Goal: Register for event/course

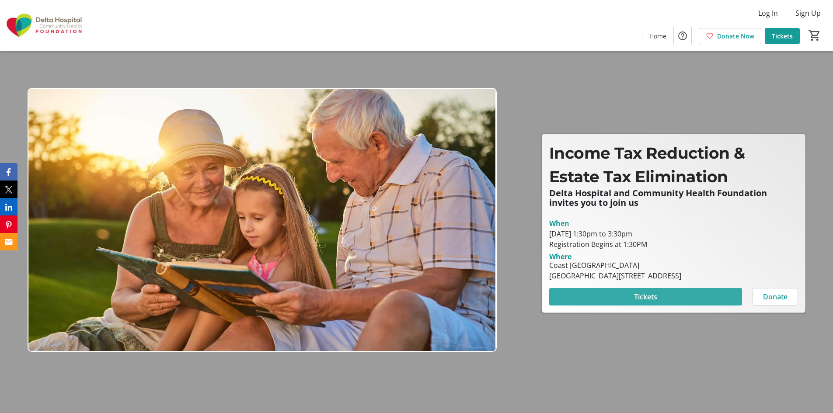
click at [681, 289] on span at bounding box center [645, 296] width 193 height 21
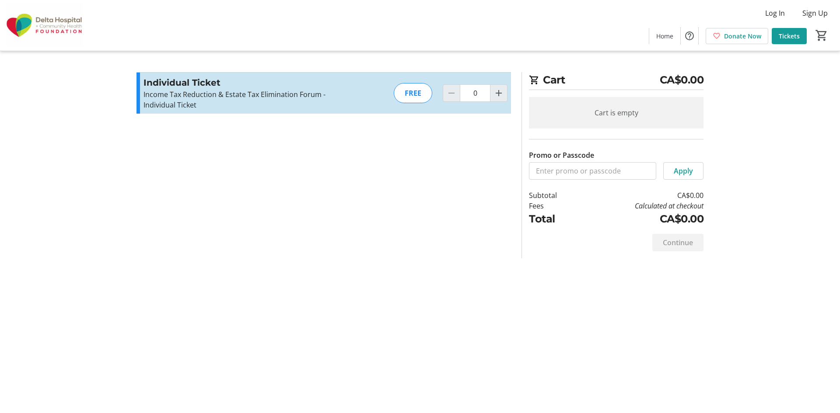
click at [407, 97] on div "FREE" at bounding box center [413, 93] width 38 height 20
click at [501, 89] on mat-icon "Increment by one" at bounding box center [498, 93] width 10 height 10
type input "1"
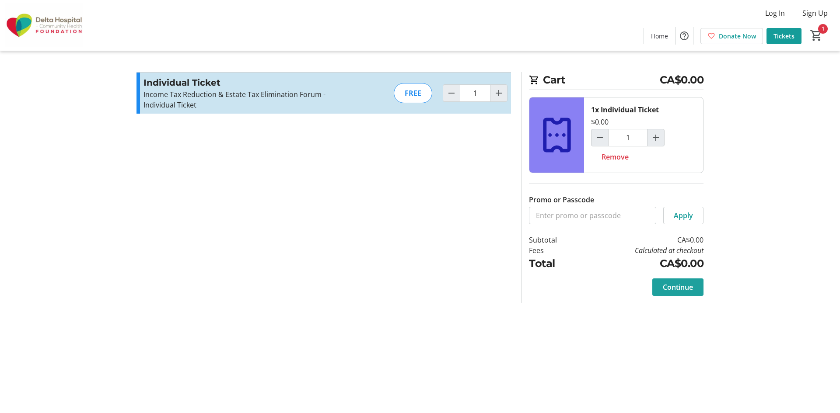
click at [679, 284] on span "Continue" at bounding box center [678, 287] width 30 height 10
